Goal: Information Seeking & Learning: Learn about a topic

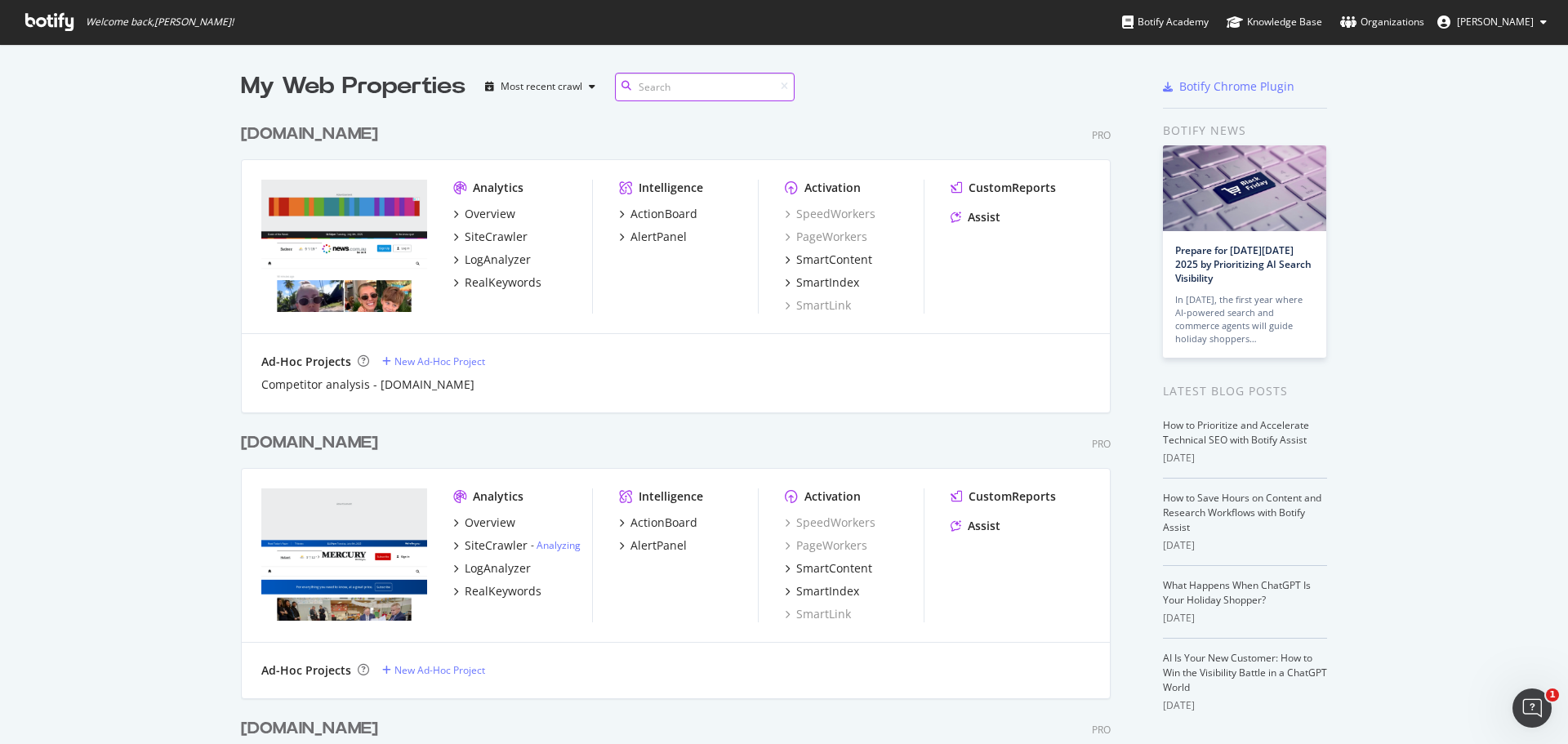
click at [664, 87] on input at bounding box center [704, 87] width 179 height 28
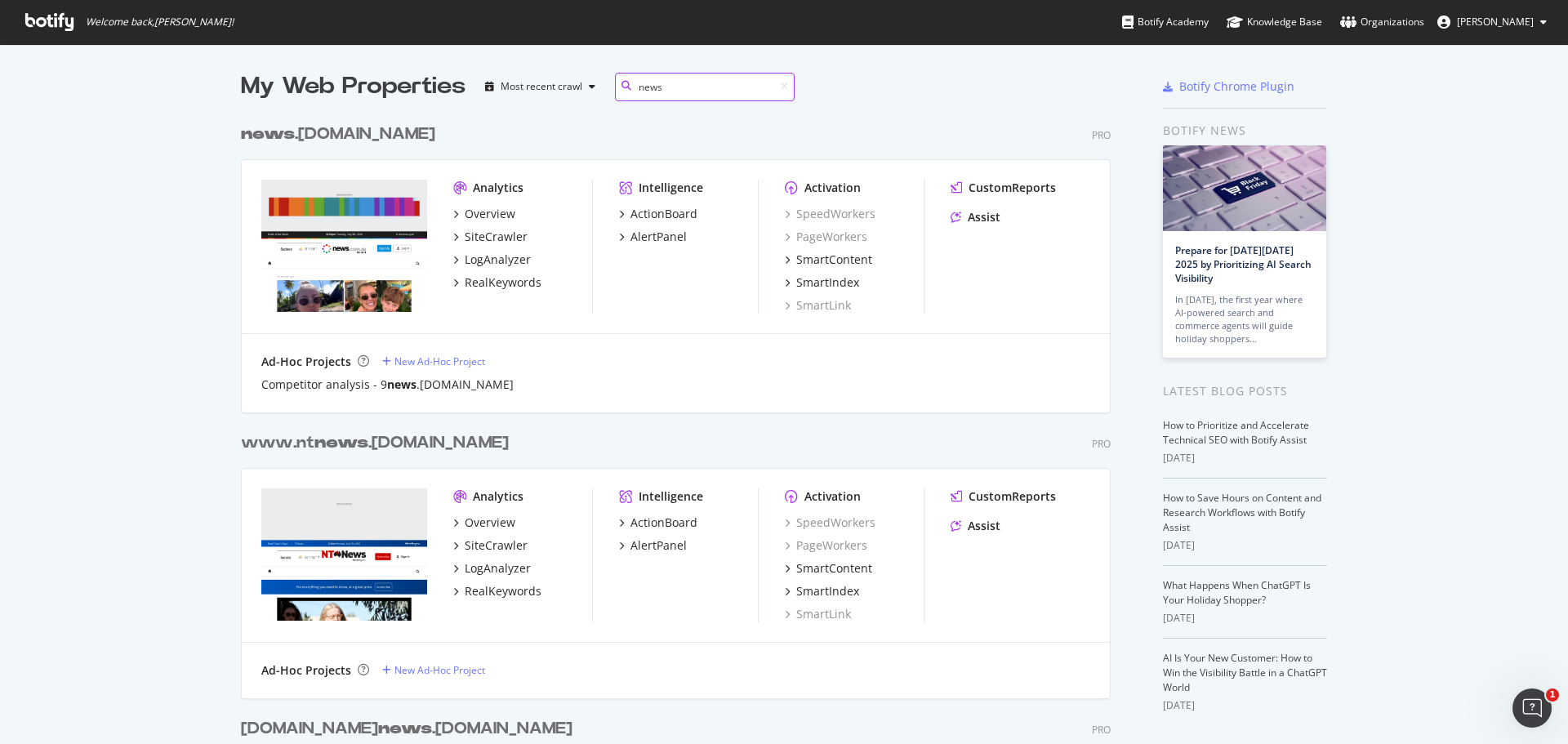
scroll to position [868, 871]
type input "news"
click at [306, 133] on div "news .[DOMAIN_NAME]" at bounding box center [338, 135] width 194 height 24
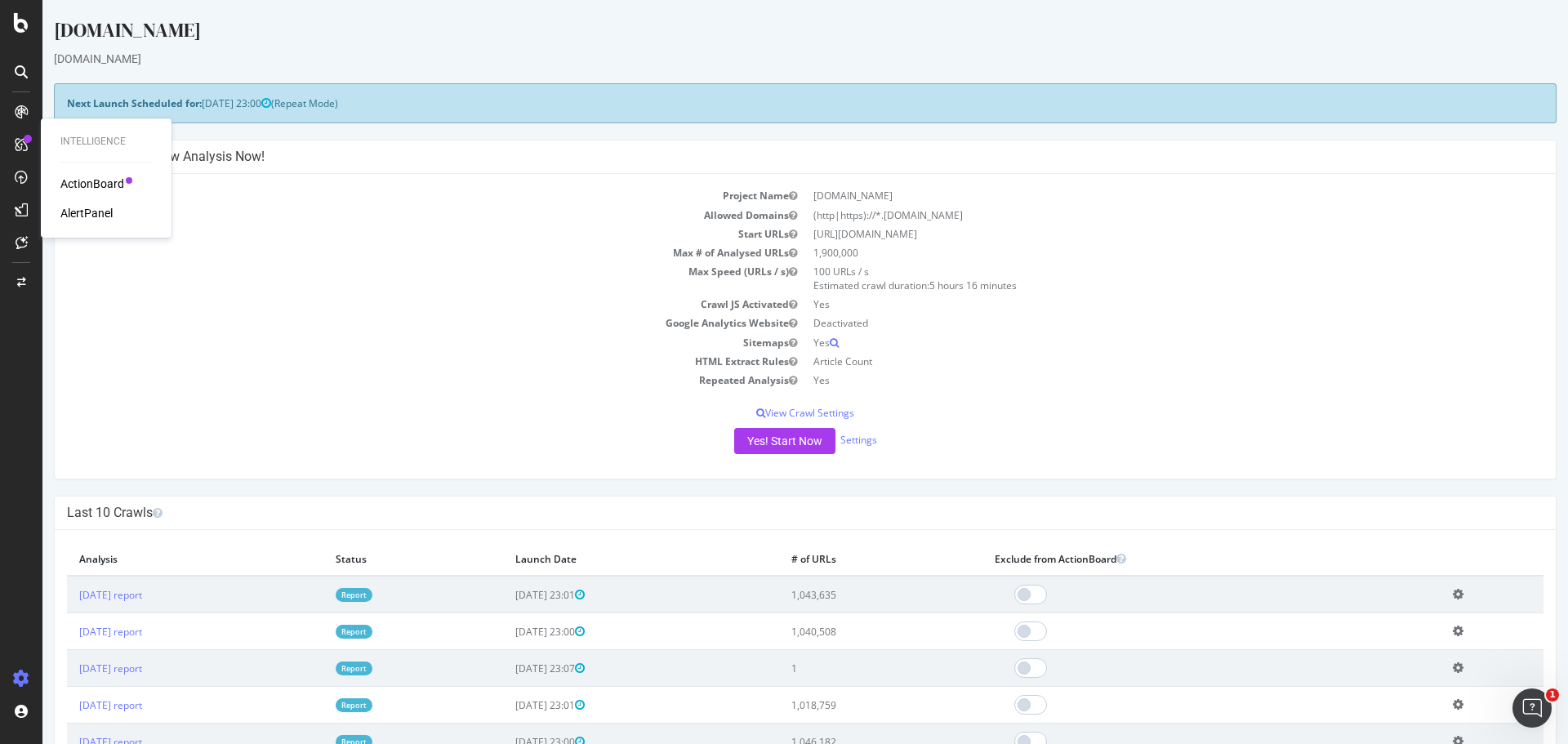
click at [85, 177] on div "ActionBoard" at bounding box center [92, 184] width 64 height 16
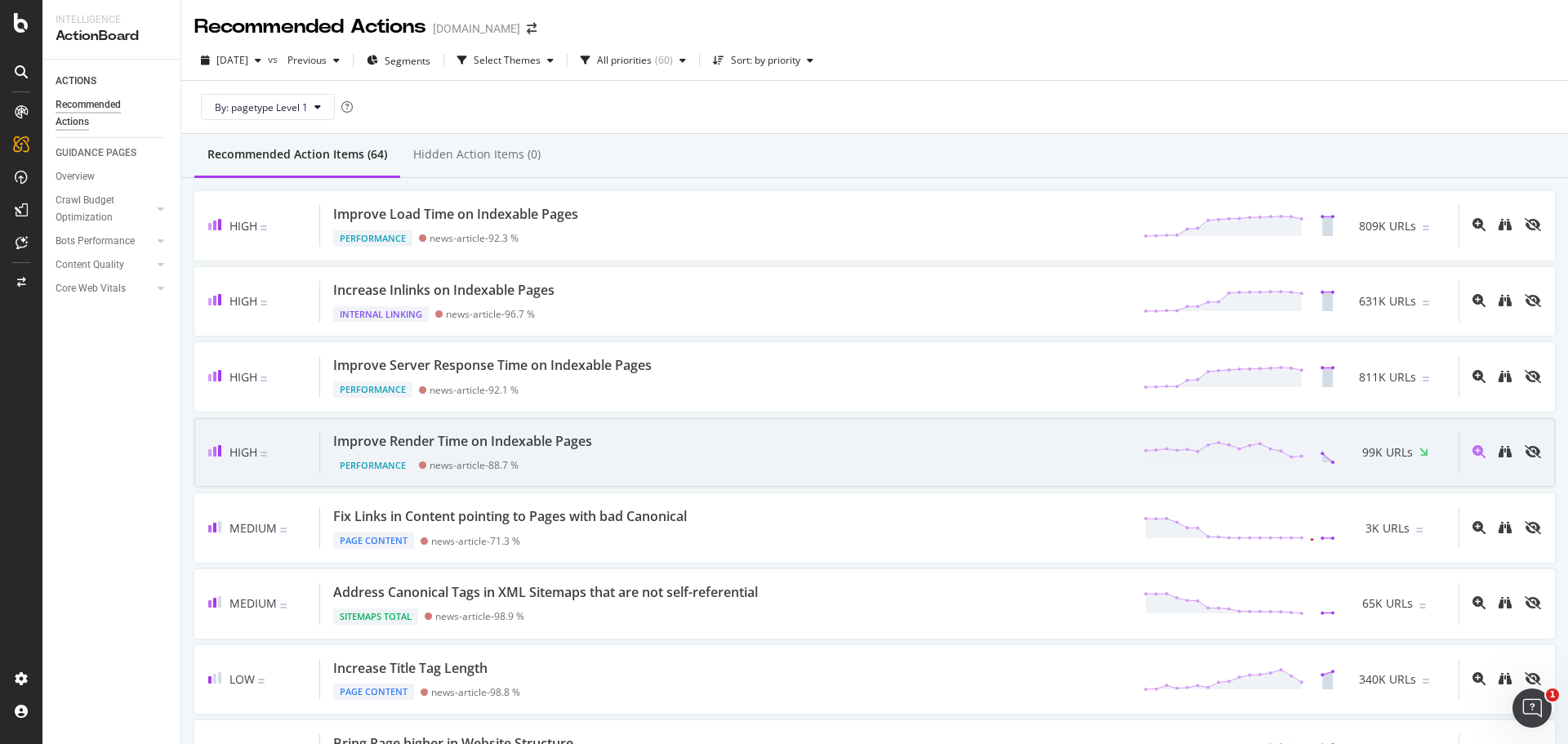
click at [576, 443] on div "Improve Render Time on Indexable Pages" at bounding box center [463, 441] width 259 height 19
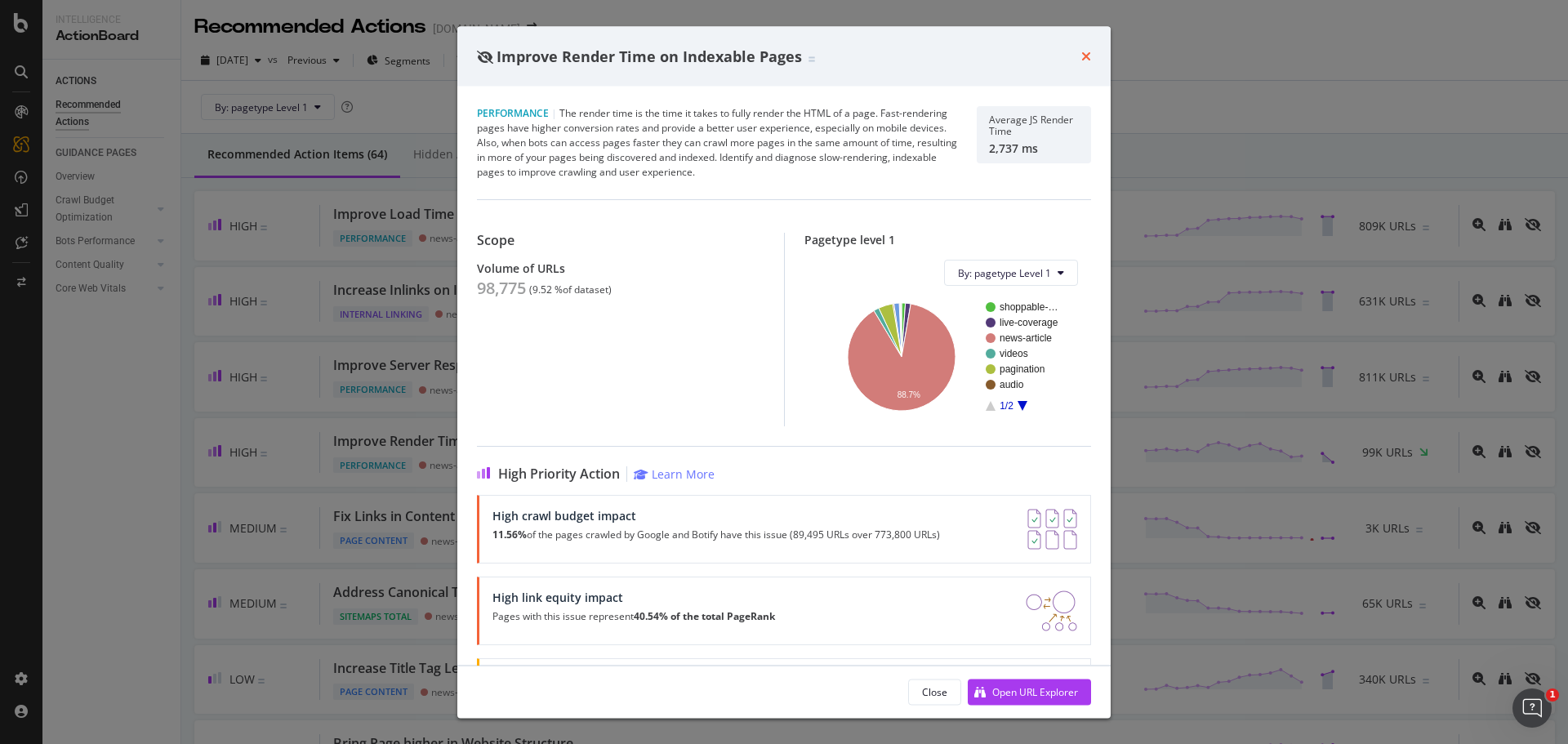
click at [1084, 56] on icon "times" at bounding box center [1085, 56] width 10 height 13
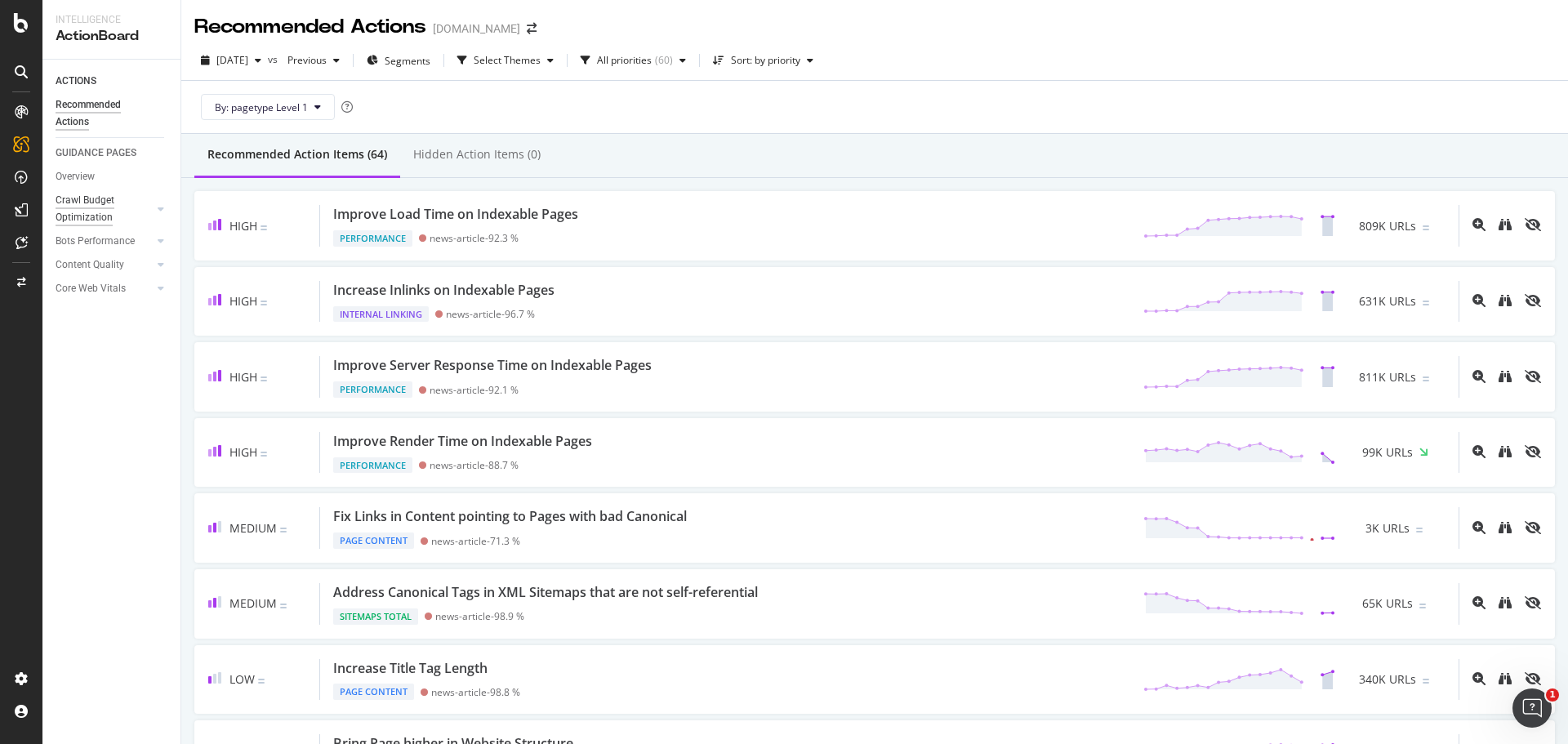
click at [108, 203] on div "Crawl Budget Optimization" at bounding box center [98, 209] width 86 height 35
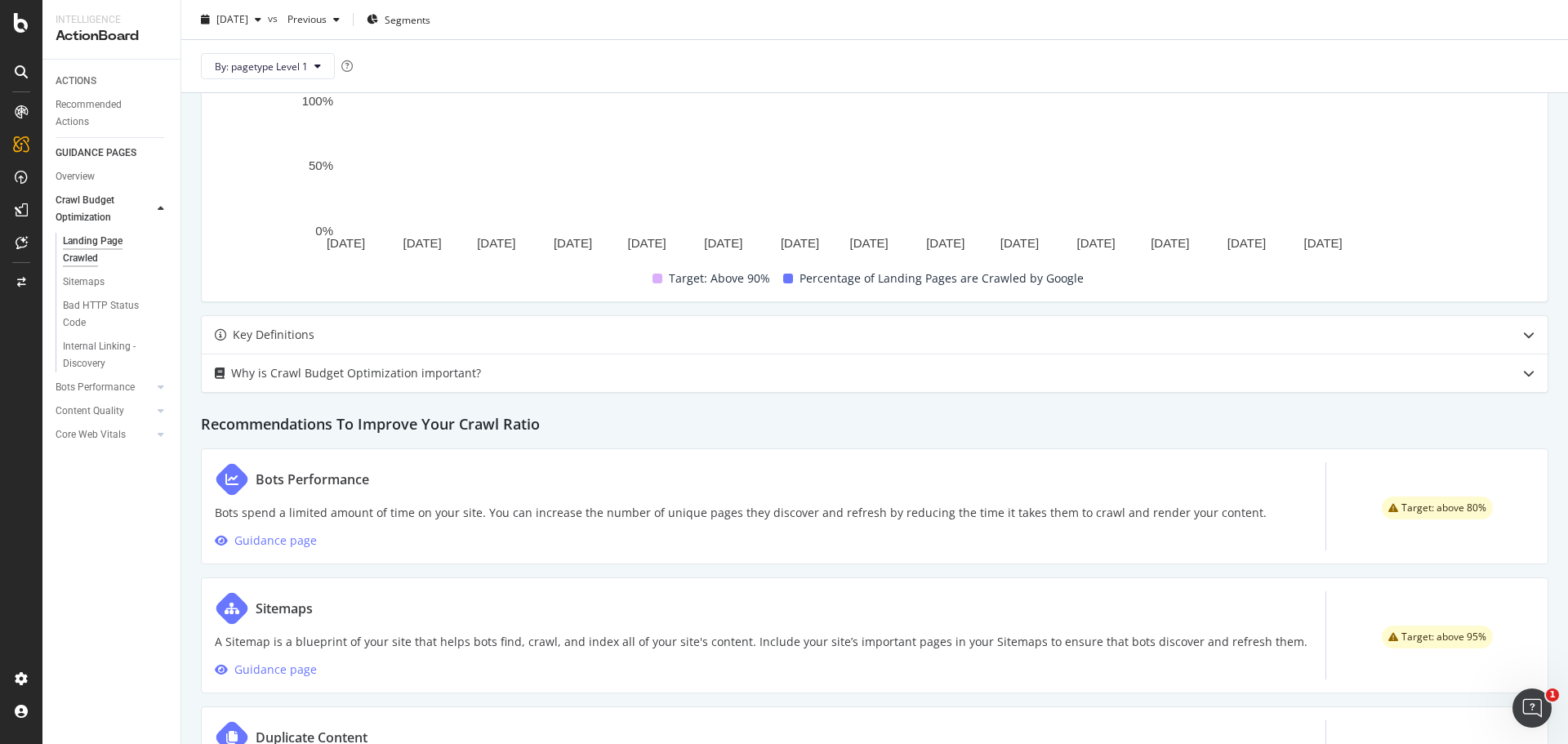
scroll to position [245, 0]
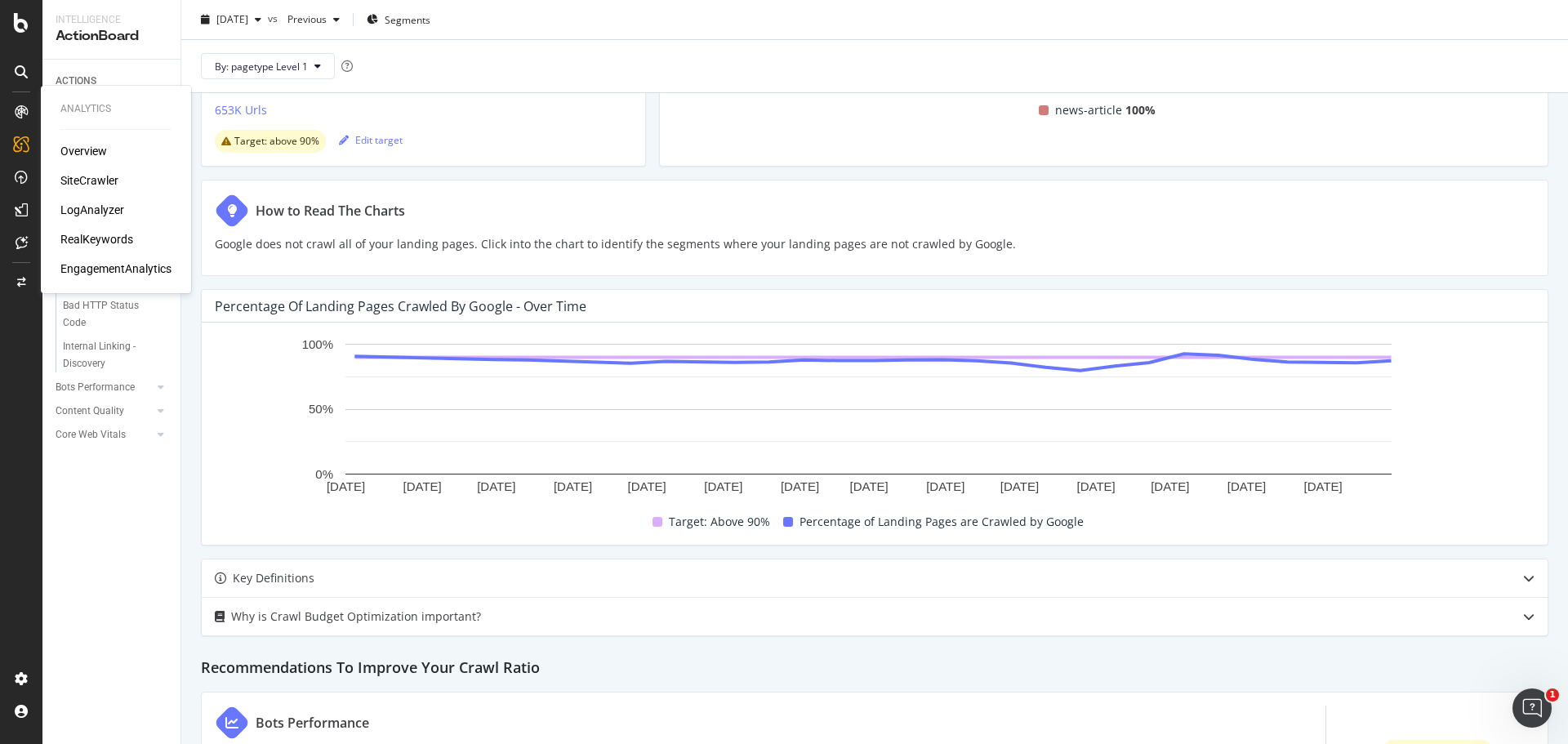
click at [97, 149] on div "Overview" at bounding box center [83, 151] width 46 height 16
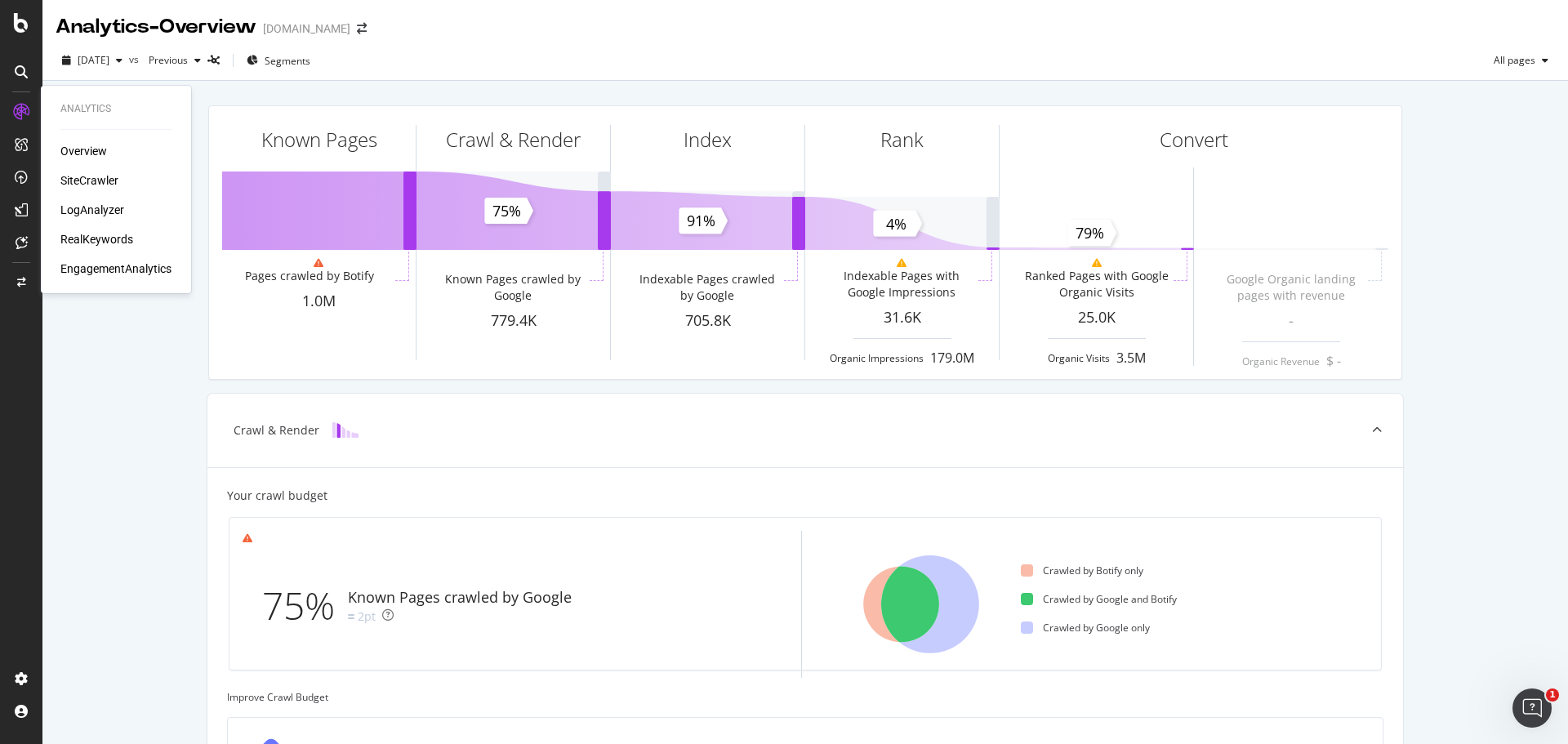
click at [73, 178] on div "SiteCrawler" at bounding box center [89, 180] width 58 height 16
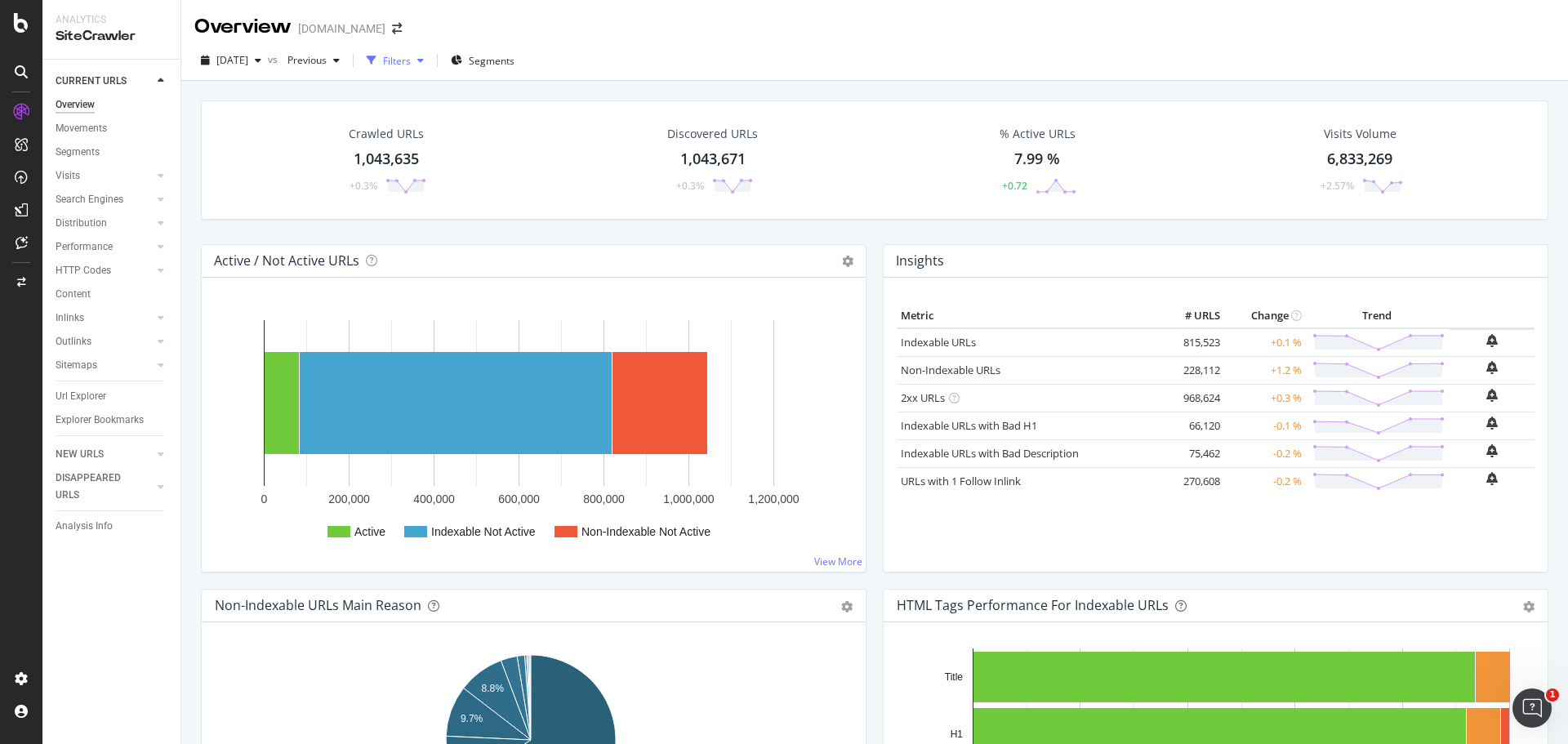
click at [423, 62] on icon "button" at bounding box center [420, 60] width 6 height 10
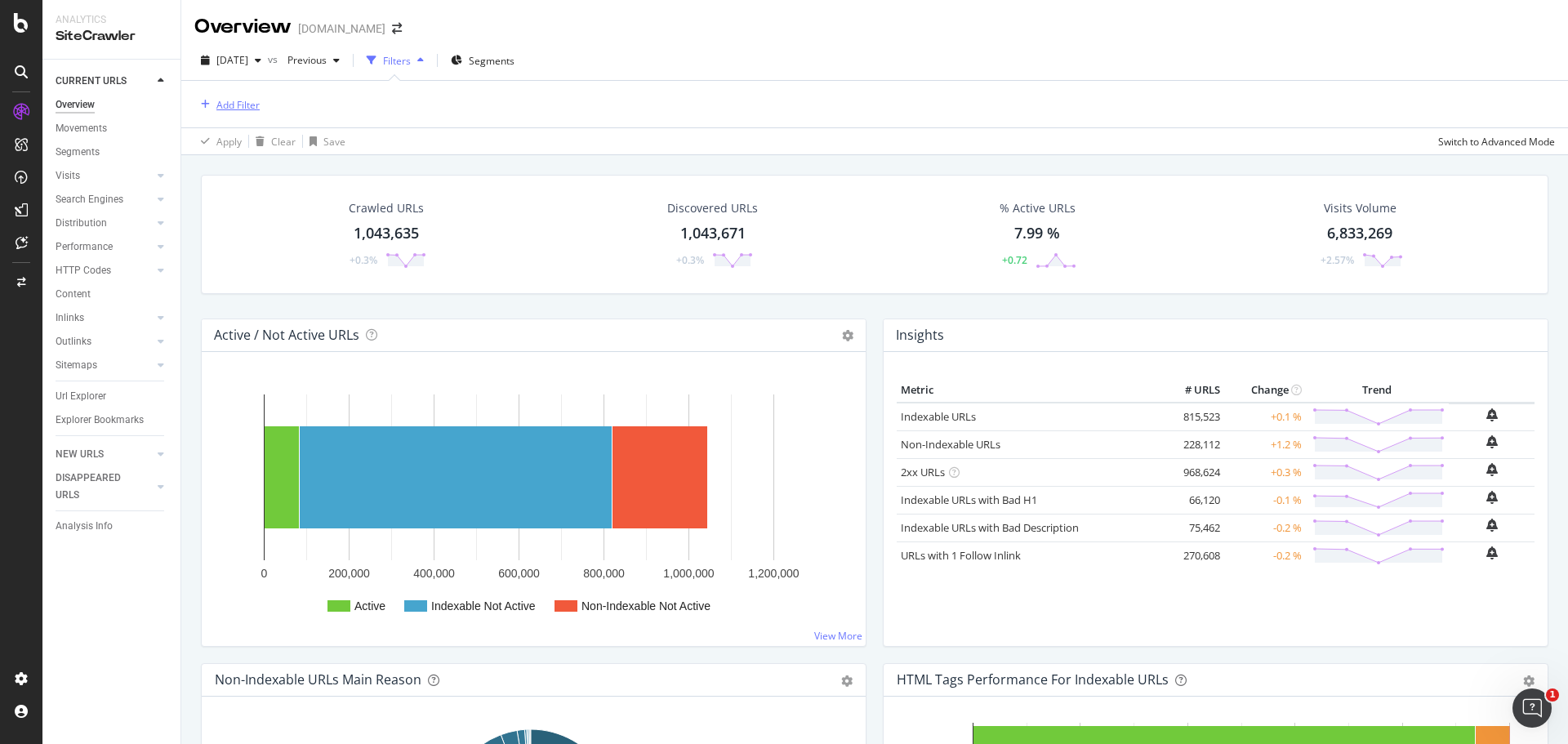
click at [249, 108] on div "Add Filter" at bounding box center [239, 105] width 44 height 14
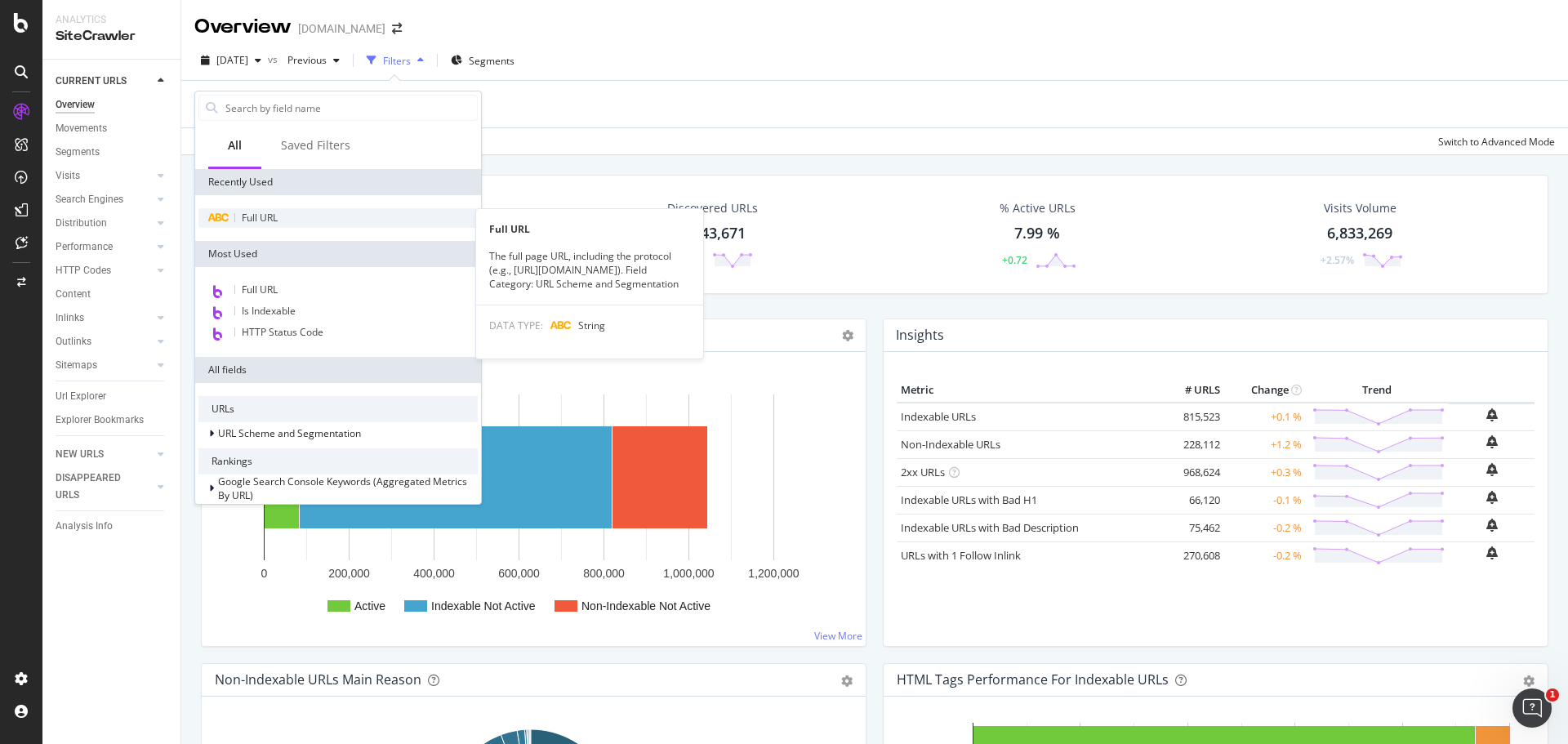
click at [249, 214] on span "Full URL" at bounding box center [259, 217] width 36 height 14
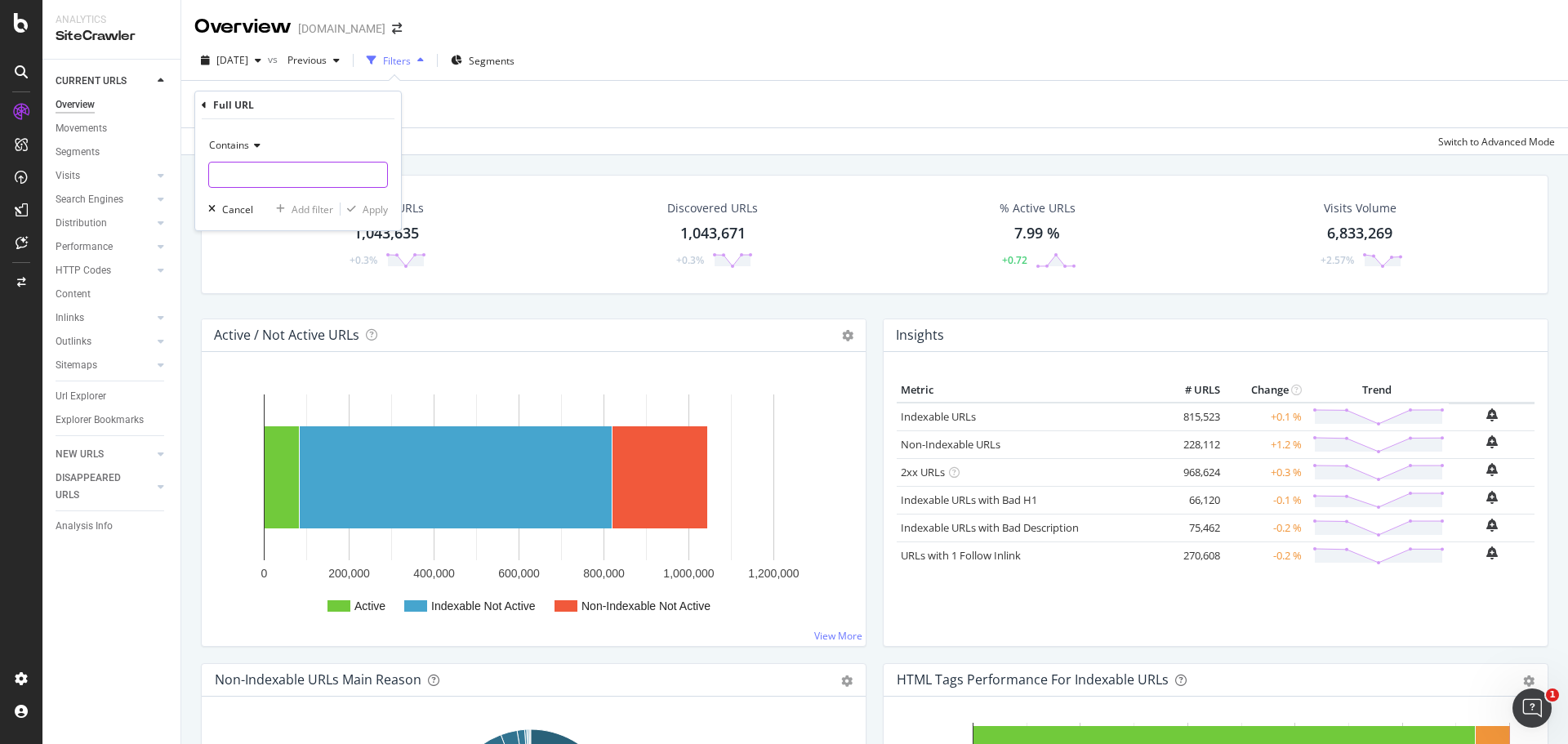
click at [279, 173] on input "text" at bounding box center [299, 175] width 178 height 26
type input "checkout"
click at [376, 204] on div "Apply" at bounding box center [375, 209] width 25 height 14
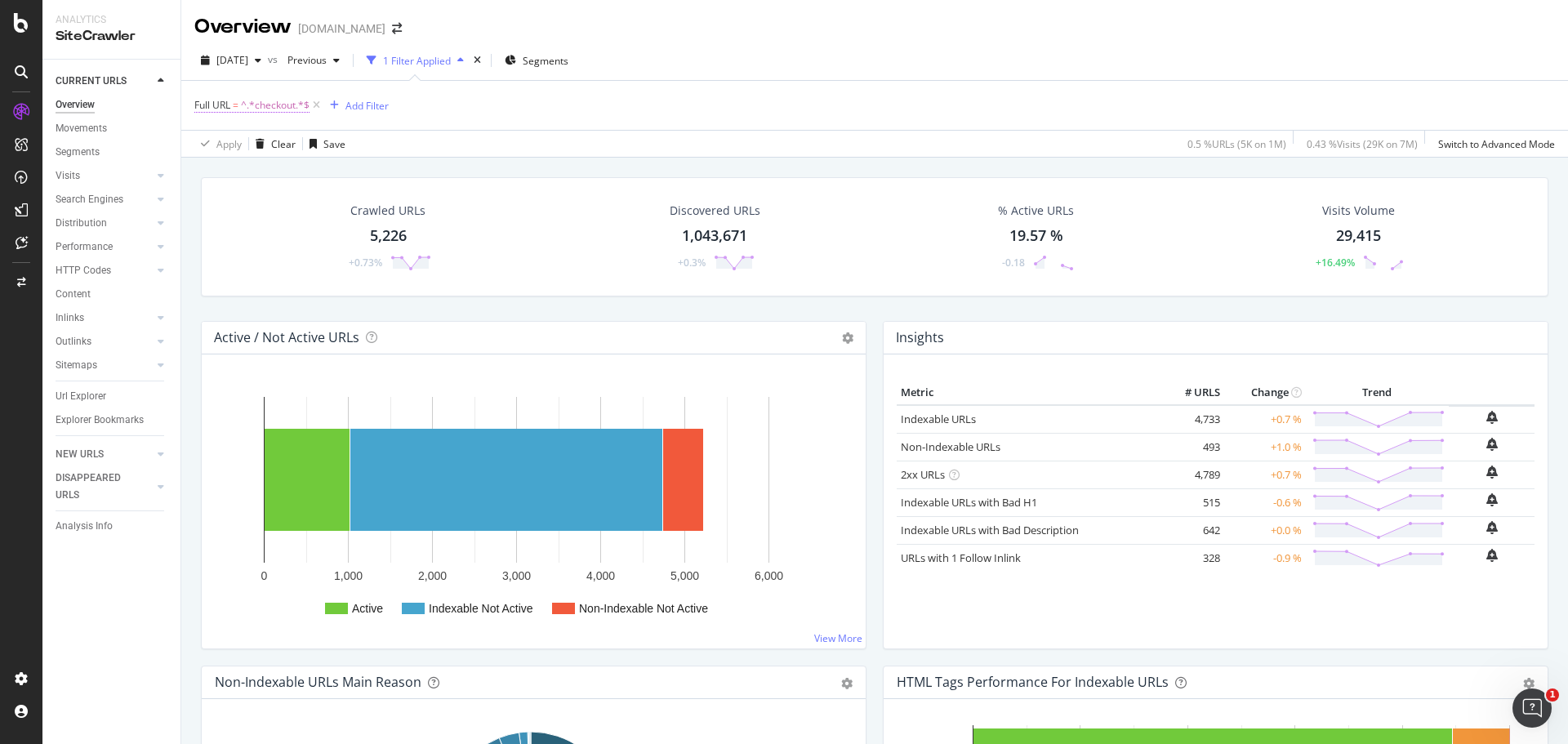
click at [282, 103] on span "^.*checkout.*$" at bounding box center [275, 105] width 68 height 23
click at [280, 173] on input "checkout" at bounding box center [286, 173] width 154 height 26
click at [288, 175] on input "checkout" at bounding box center [286, 173] width 154 height 26
click at [214, 176] on input "checkout\" at bounding box center [286, 173] width 154 height 26
type input "\checkout\"
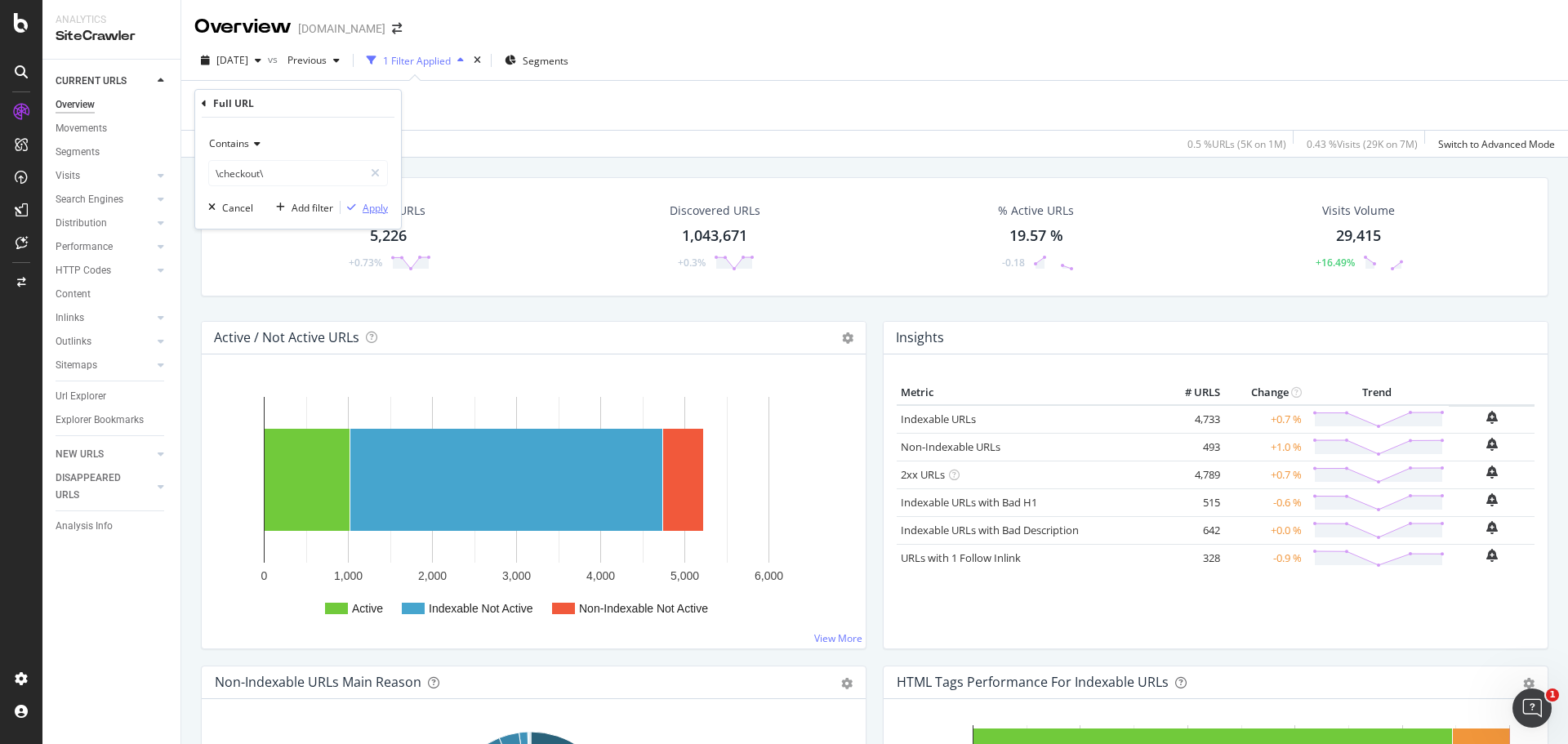
click at [379, 209] on div "Apply" at bounding box center [375, 208] width 25 height 14
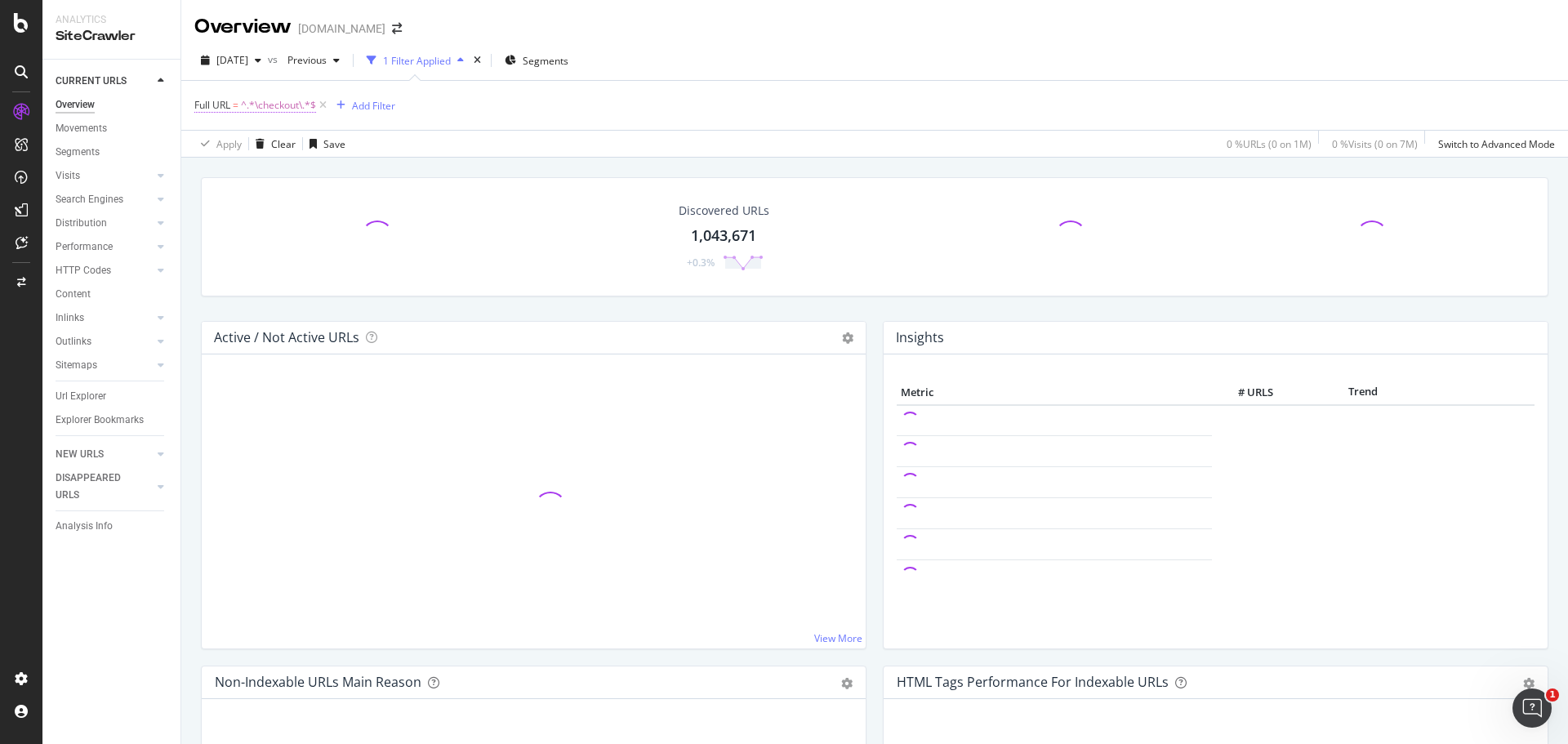
click at [292, 107] on span "^.*\checkout\.*$" at bounding box center [279, 105] width 76 height 23
click at [219, 176] on input "\checkout\" at bounding box center [286, 173] width 154 height 26
click at [219, 175] on input "\checkout\" at bounding box center [286, 173] width 154 height 26
click at [290, 178] on input "/checkout\" at bounding box center [286, 173] width 154 height 26
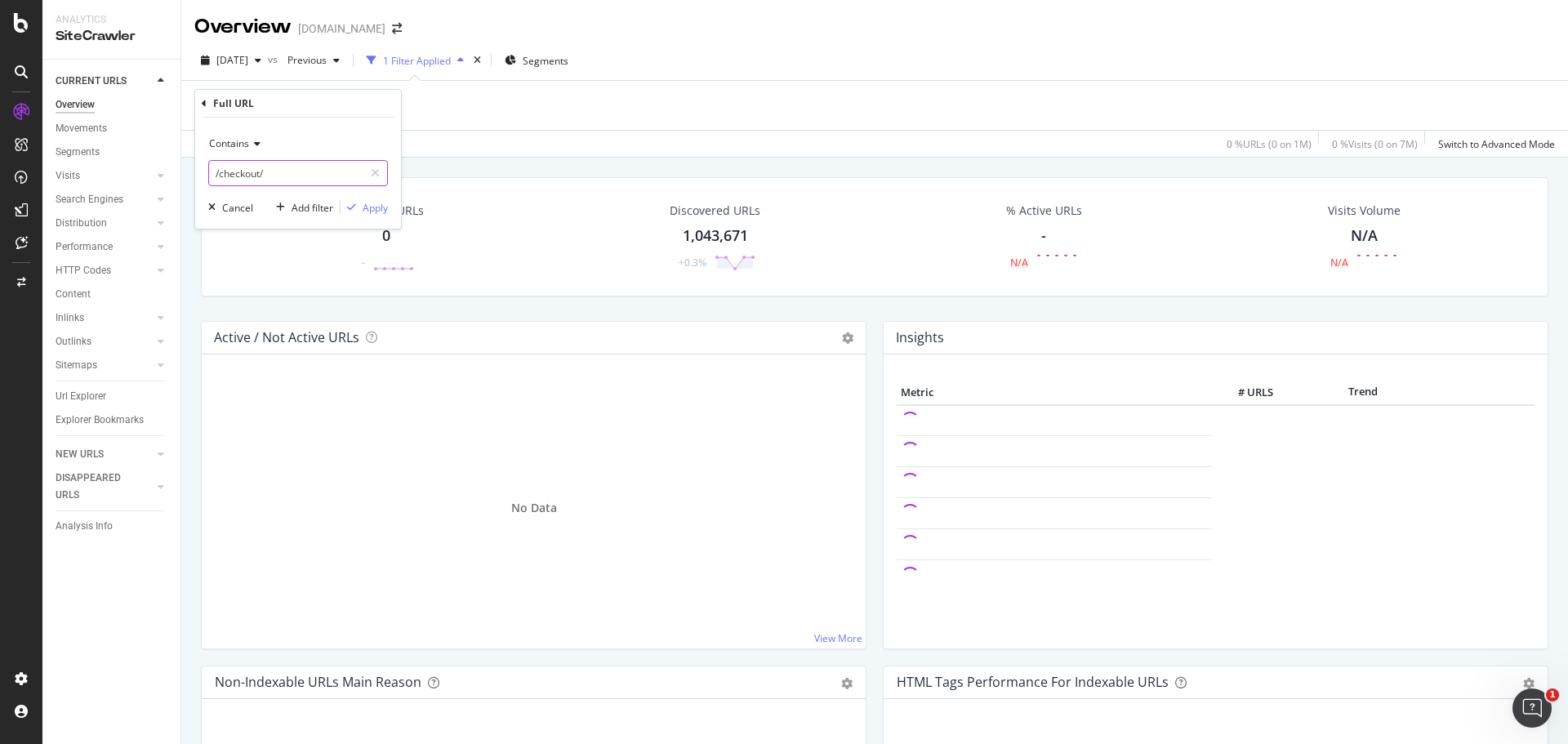
click at [271, 171] on input "/checkout/" at bounding box center [286, 173] width 154 height 26
paste input "https://www.news.com.au/checkout"
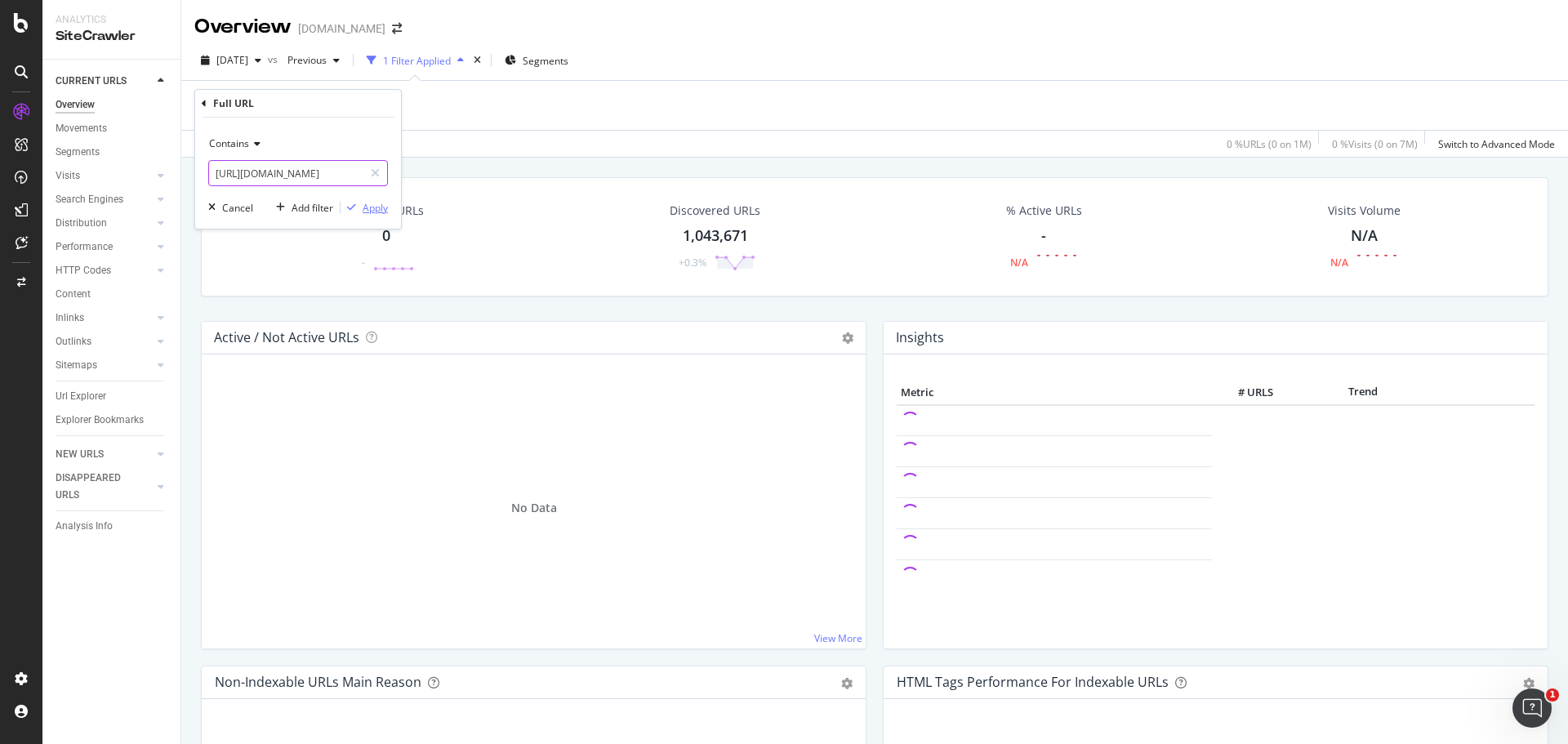
type input "https://www.news.com.au/checkout"
click at [379, 211] on div "Apply" at bounding box center [375, 208] width 25 height 14
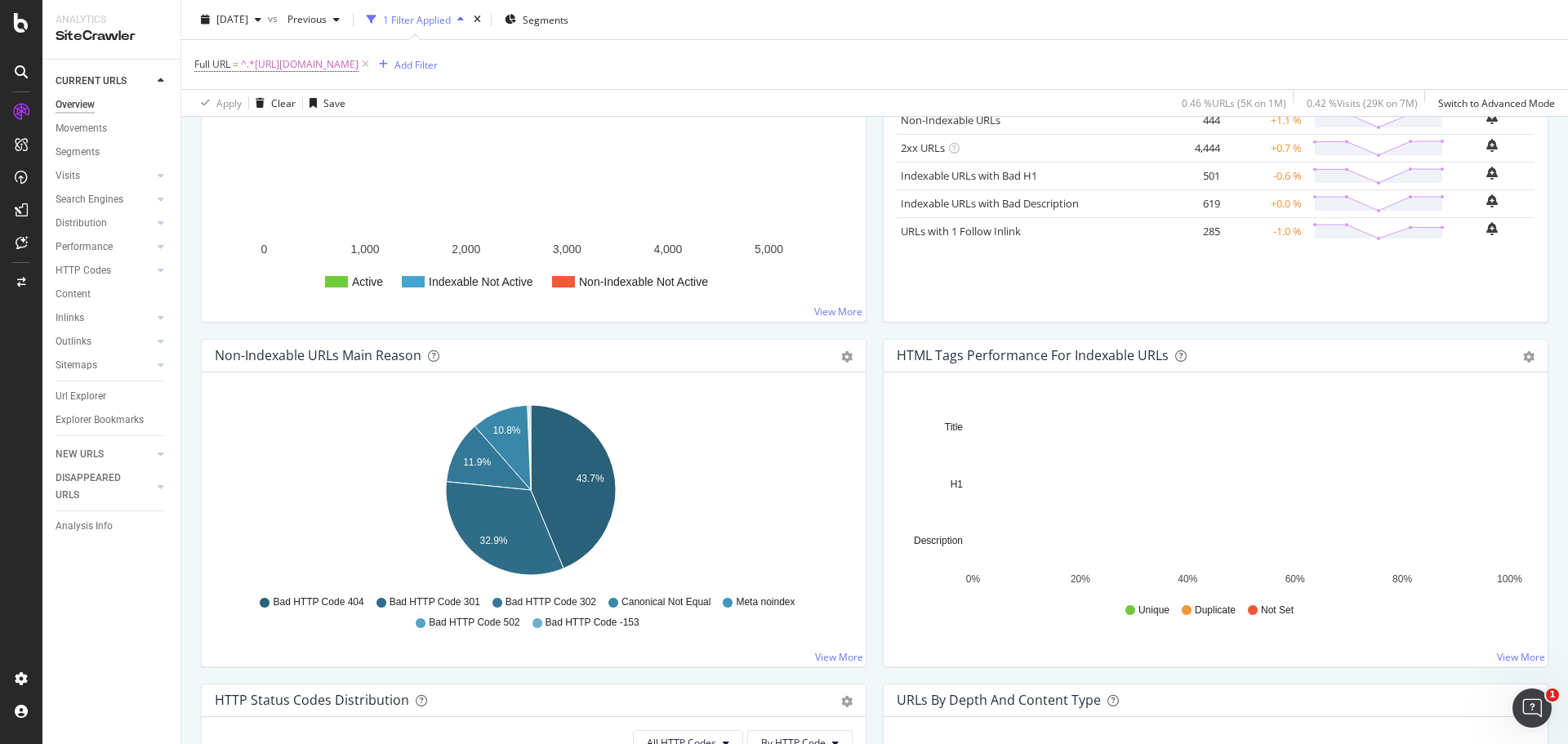
scroll to position [245, 0]
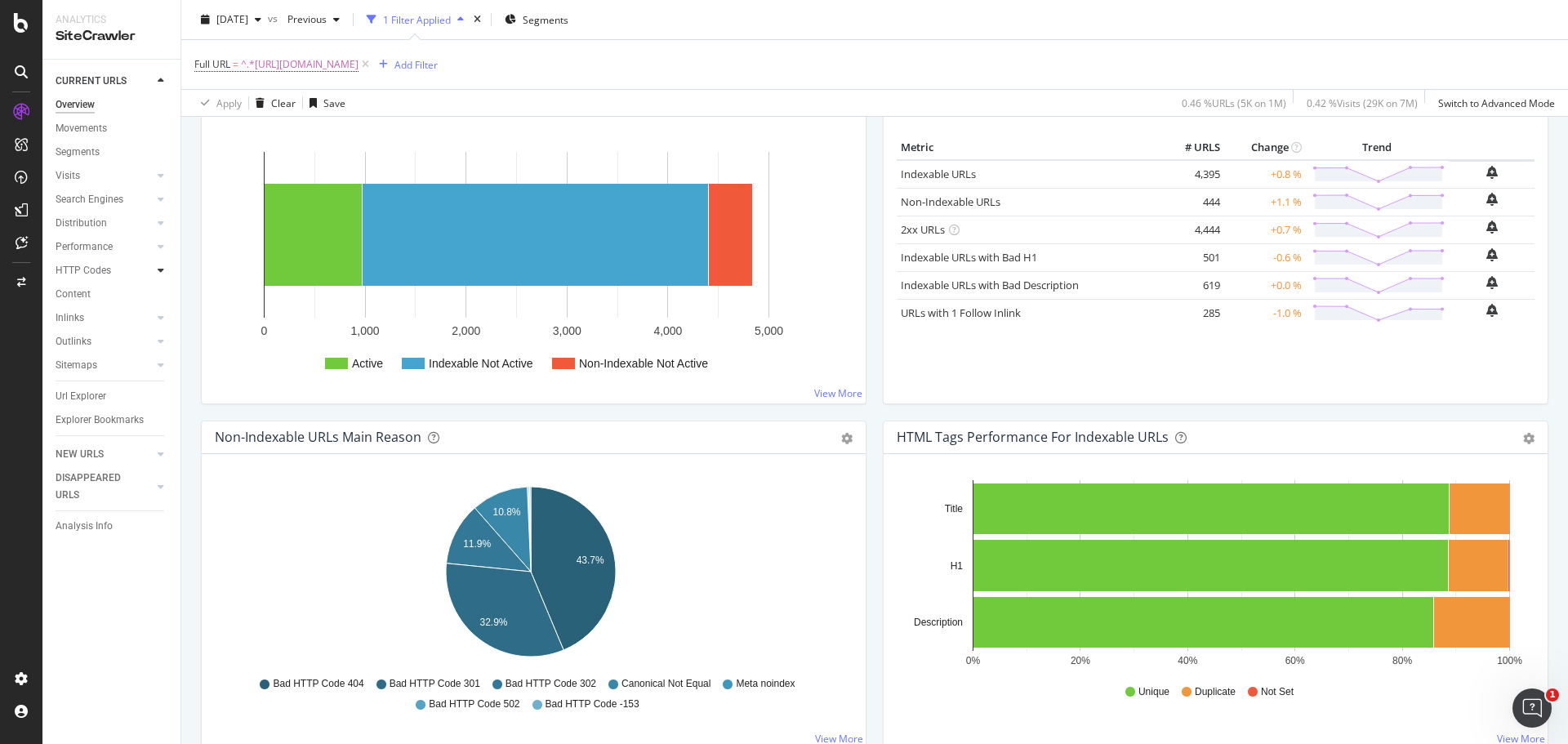
click at [158, 276] on div at bounding box center [161, 270] width 16 height 16
drag, startPoint x: 110, startPoint y: 297, endPoint x: 417, endPoint y: 458, distance: 346.7
click at [110, 297] on div "Top Charts" at bounding box center [87, 294] width 48 height 17
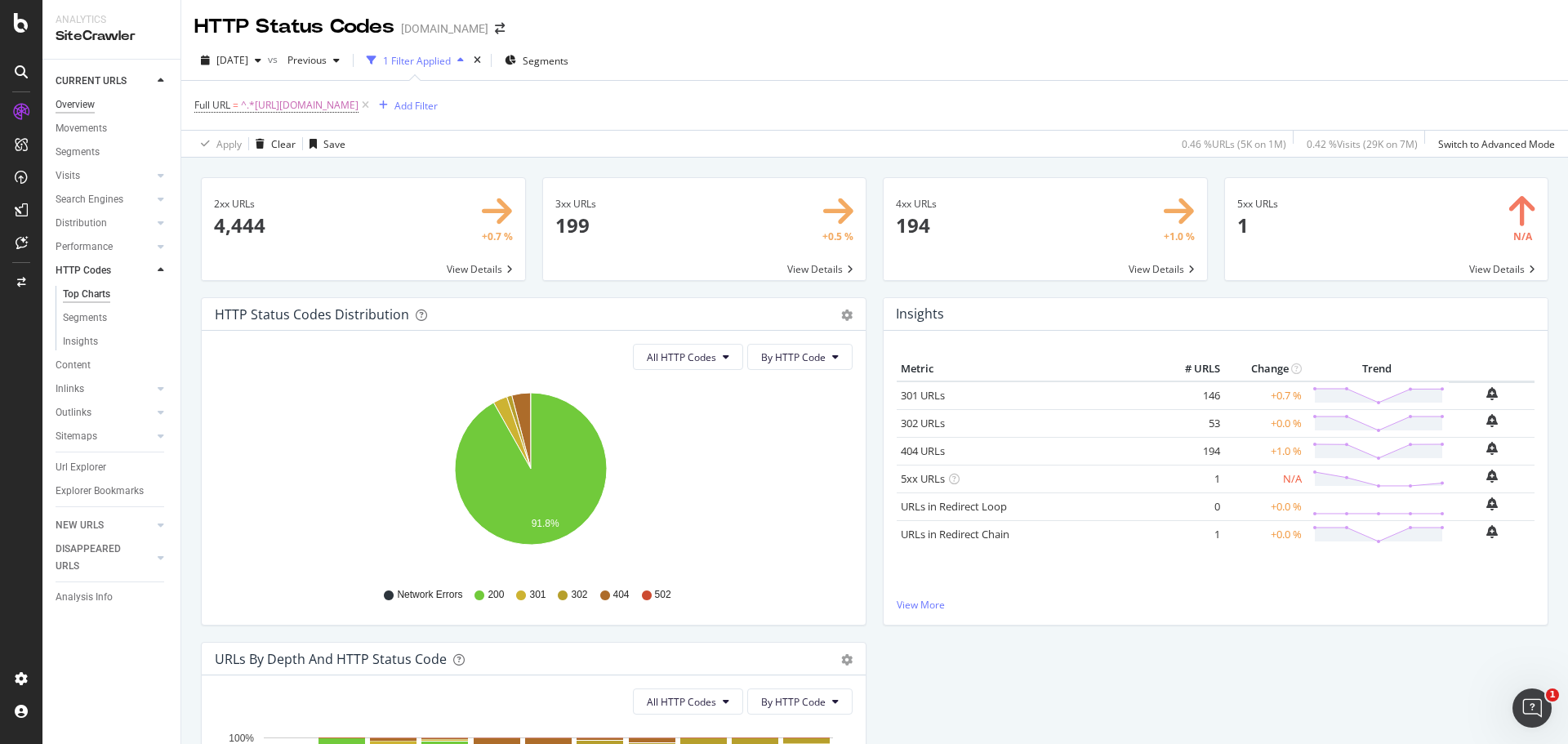
click at [91, 107] on div "Overview" at bounding box center [75, 105] width 39 height 17
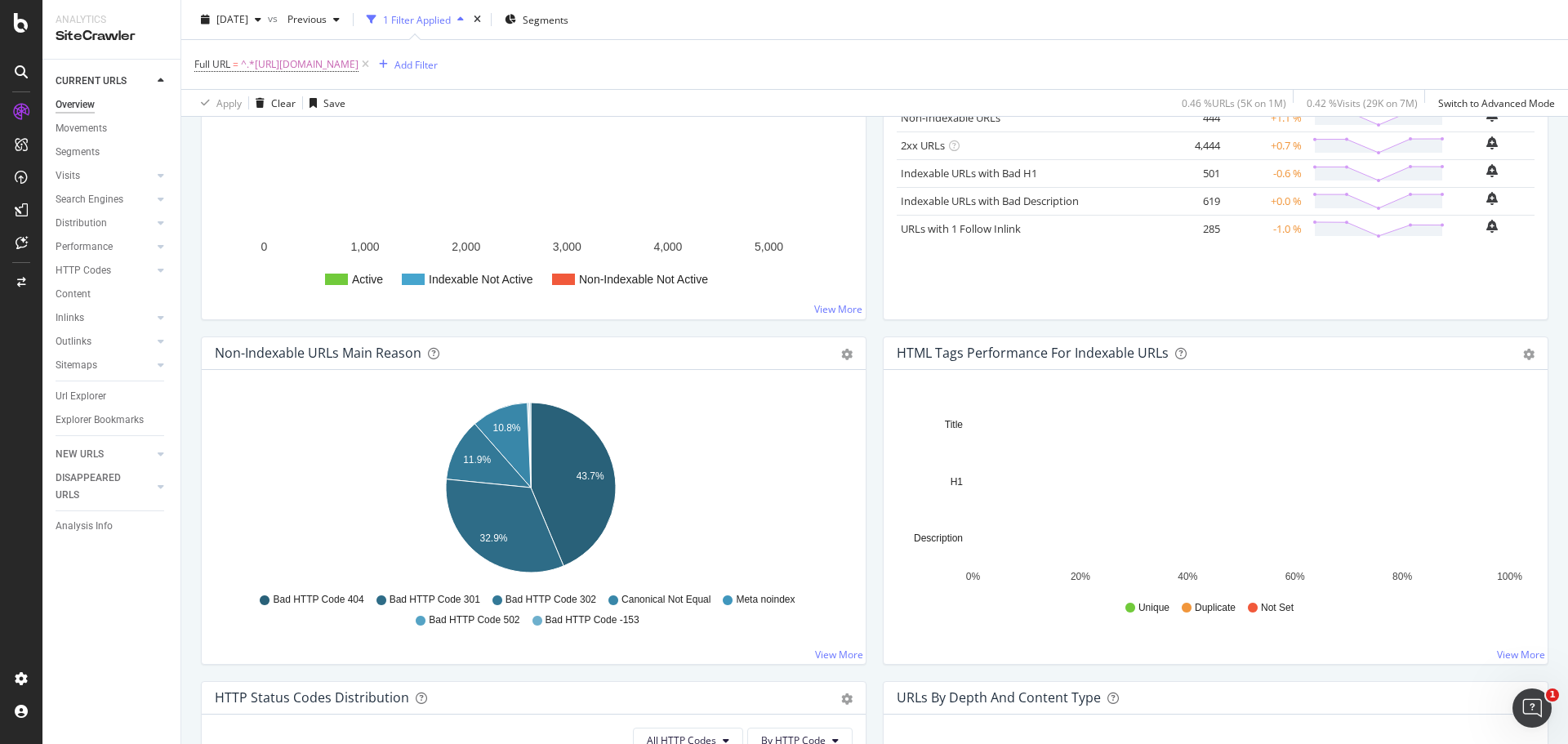
scroll to position [408, 0]
